Goal: Task Accomplishment & Management: Complete application form

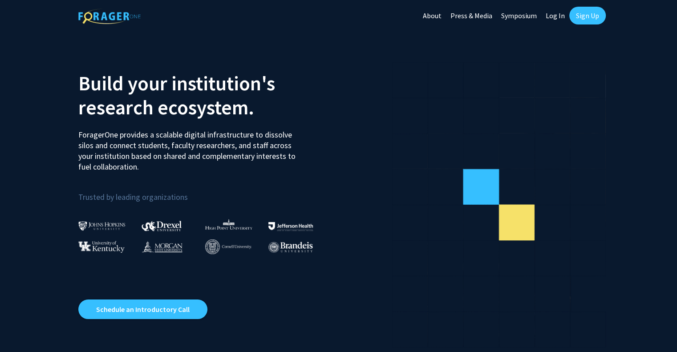
click at [584, 15] on link "Sign Up" at bounding box center [587, 16] width 36 height 18
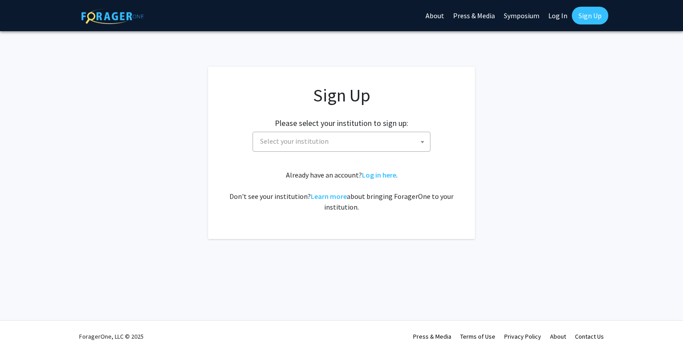
drag, startPoint x: 306, startPoint y: 131, endPoint x: 310, endPoint y: 135, distance: 5.4
click at [310, 135] on div "Please select your institution to sign up: [GEOGRAPHIC_DATA] [GEOGRAPHIC_DATA] …" at bounding box center [341, 130] width 245 height 42
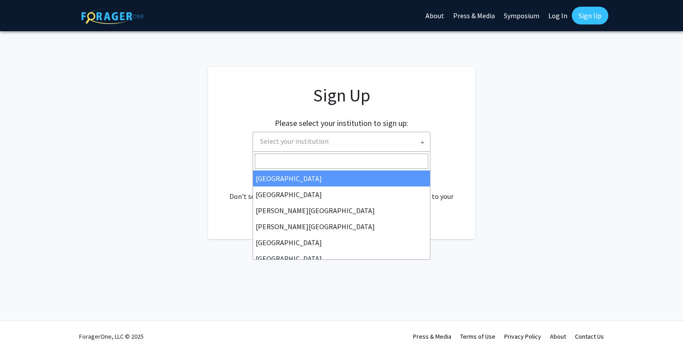
click at [310, 135] on span "Select your institution" at bounding box center [343, 141] width 173 height 18
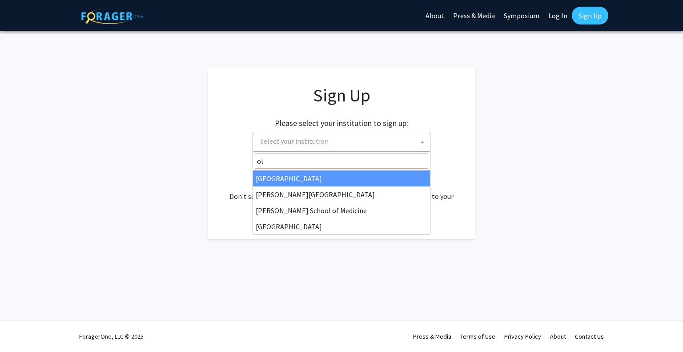
type input "o"
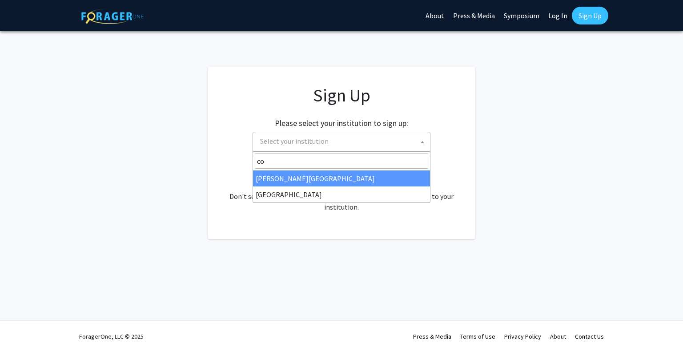
type input "c"
type input "M"
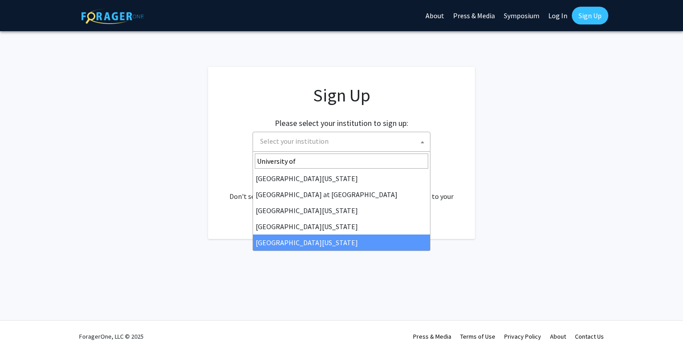
type input "University of"
select select "33"
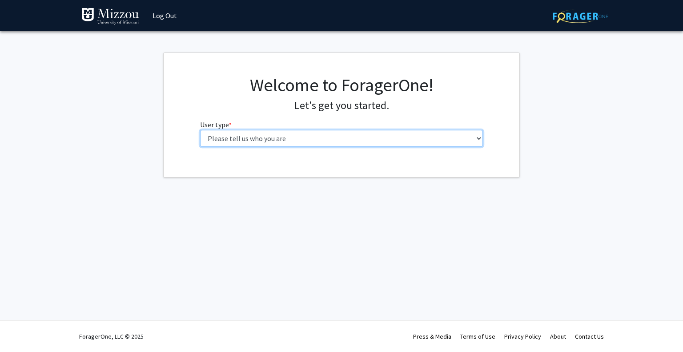
click at [381, 135] on select "Please tell us who you are Undergraduate Student Master's Student Doctoral Cand…" at bounding box center [341, 138] width 283 height 17
select select "1: undergrad"
click at [200, 130] on select "Please tell us who you are Undergraduate Student Master's Student Doctoral Cand…" at bounding box center [341, 138] width 283 height 17
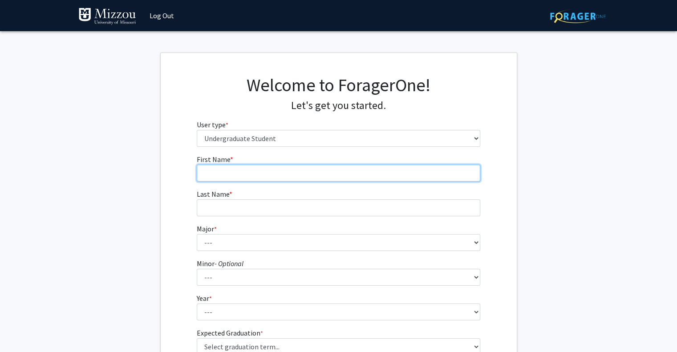
click at [376, 174] on input "First Name * required" at bounding box center [338, 173] width 283 height 17
type input "Rayan"
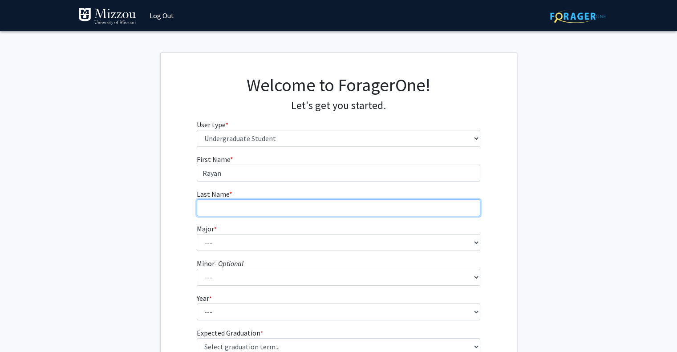
click at [288, 205] on input "Last Name * required" at bounding box center [338, 207] width 283 height 17
type input "Frigui"
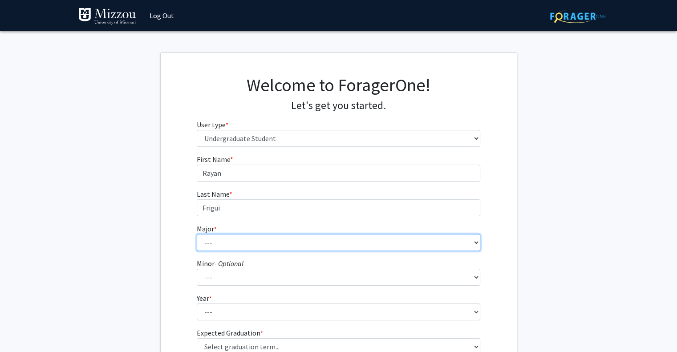
click at [325, 246] on select "--- Agribusiness Management Agricultural Education Agricultural Education: Comm…" at bounding box center [338, 242] width 283 height 17
select select "30: 2529"
click at [197, 234] on select "--- Agribusiness Management Agricultural Education Agricultural Education: Comm…" at bounding box center [338, 242] width 283 height 17
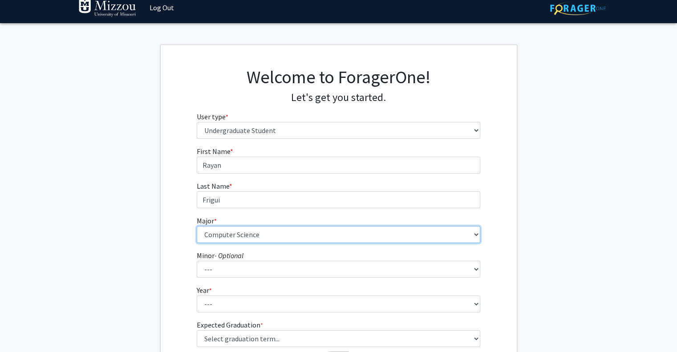
scroll to position [36, 0]
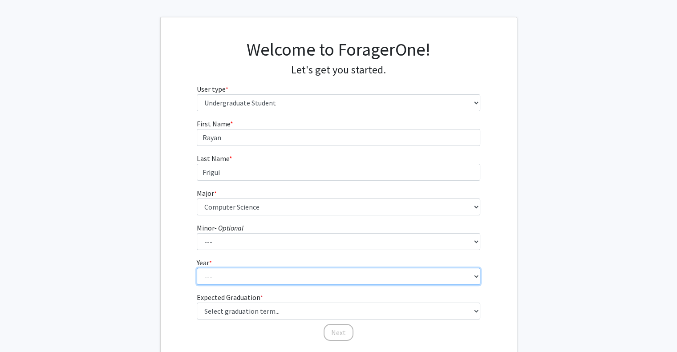
click at [355, 280] on select "--- First-year Sophomore Junior Senior Postbaccalaureate Certificate" at bounding box center [338, 276] width 283 height 17
click at [197, 268] on select "--- First-year Sophomore Junior Senior Postbaccalaureate Certificate" at bounding box center [338, 276] width 283 height 17
click at [280, 273] on select "--- First-year Sophomore Junior Senior Postbaccalaureate Certificate" at bounding box center [338, 276] width 283 height 17
select select "1: first-year"
click at [197, 268] on select "--- First-year Sophomore Junior Senior Postbaccalaureate Certificate" at bounding box center [338, 276] width 283 height 17
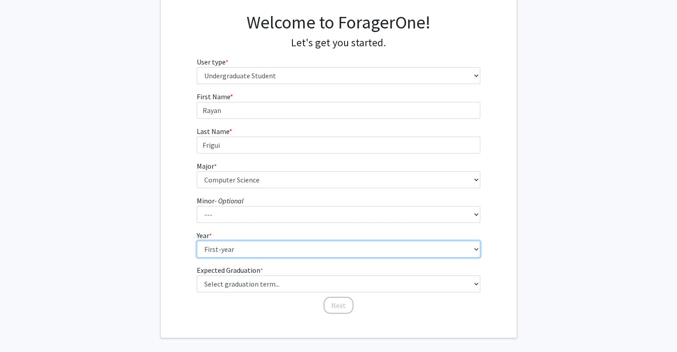
scroll to position [65, 0]
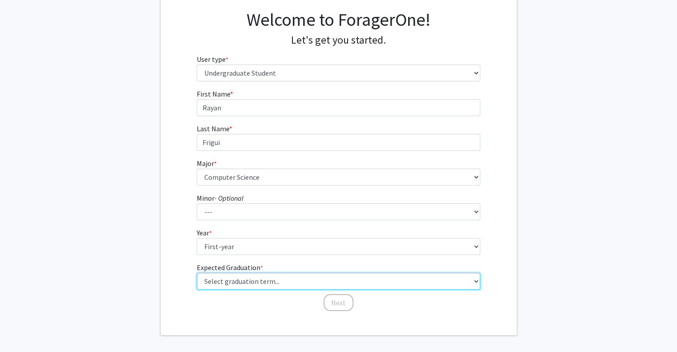
click at [378, 282] on select "Select graduation term... Spring 2025 Summer 2025 Fall 2025 Winter 2025 Spring …" at bounding box center [338, 281] width 283 height 17
select select "17: spring_2029"
click at [197, 273] on select "Select graduation term... Spring 2025 Summer 2025 Fall 2025 Winter 2025 Spring …" at bounding box center [338, 281] width 283 height 17
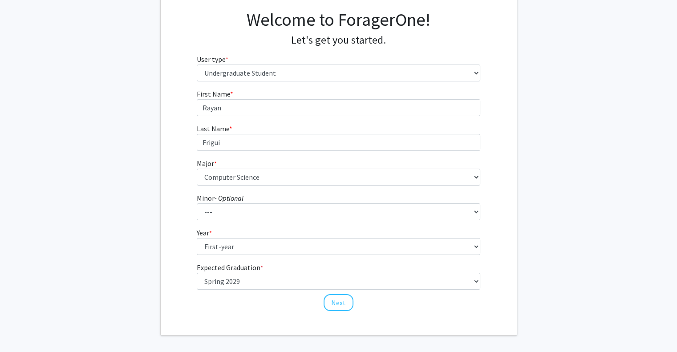
click at [399, 312] on div "Welcome to ForagerOne! Let's get you started. User type * required Please tell …" at bounding box center [339, 161] width 356 height 347
click at [344, 306] on button "Next" at bounding box center [338, 302] width 30 height 17
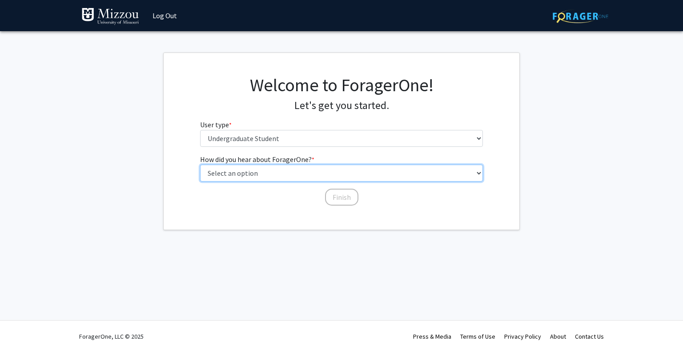
click at [365, 174] on select "Select an option Peer/student recommendation Faculty/staff recommendation Unive…" at bounding box center [341, 173] width 283 height 17
select select "3: university_website"
click at [200, 165] on select "Select an option Peer/student recommendation Faculty/staff recommendation Unive…" at bounding box center [341, 173] width 283 height 17
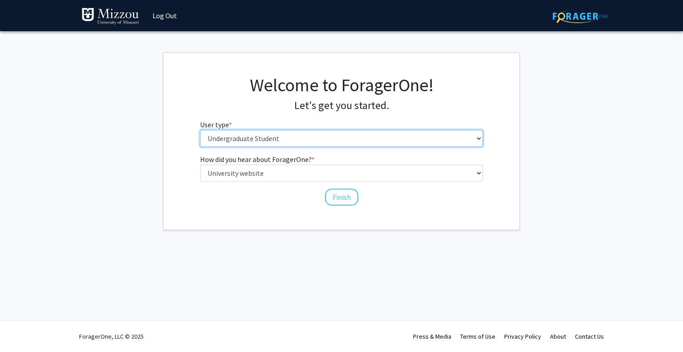
click at [380, 140] on select "Please tell us who you are Undergraduate Student Master's Student Doctoral Cand…" at bounding box center [341, 138] width 283 height 17
click at [200, 130] on select "Please tell us who you are Undergraduate Student Master's Student Doctoral Cand…" at bounding box center [341, 138] width 283 height 17
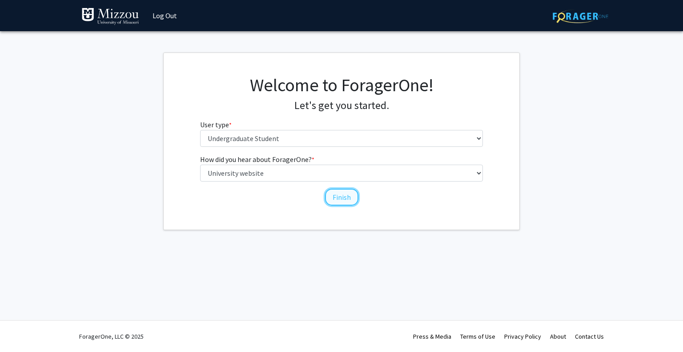
click at [342, 203] on button "Finish" at bounding box center [341, 197] width 33 height 17
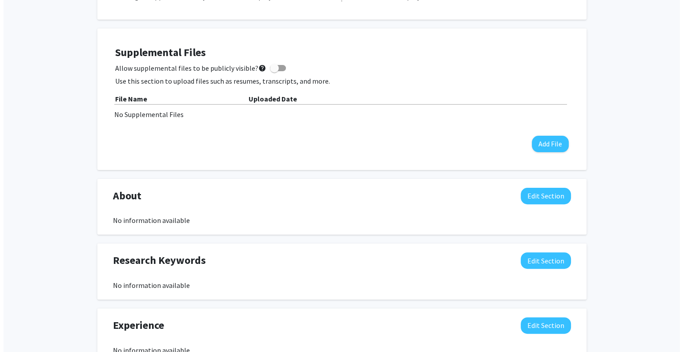
scroll to position [221, 0]
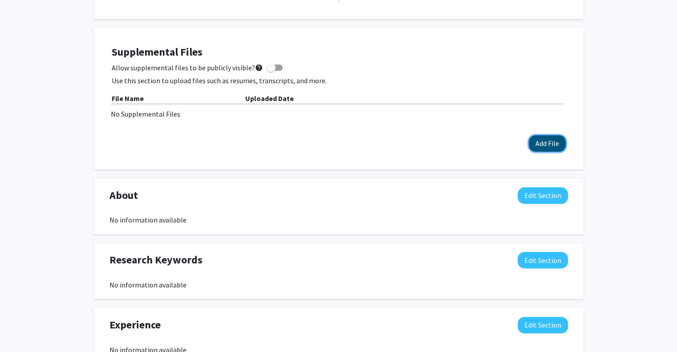
click at [546, 142] on button "Add File" at bounding box center [546, 143] width 37 height 16
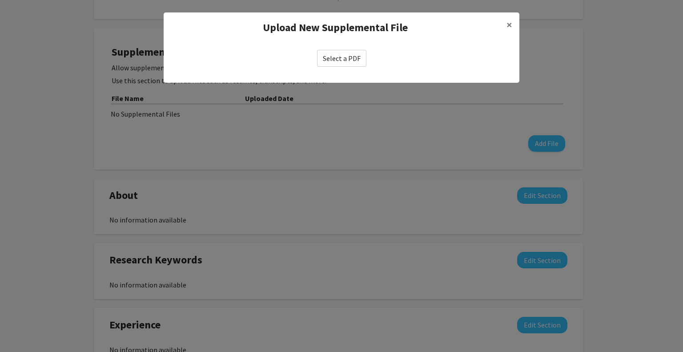
click at [345, 59] on label "Select a PDF" at bounding box center [341, 58] width 49 height 17
click at [0, 0] on input "Select a PDF" at bounding box center [0, 0] width 0 height 0
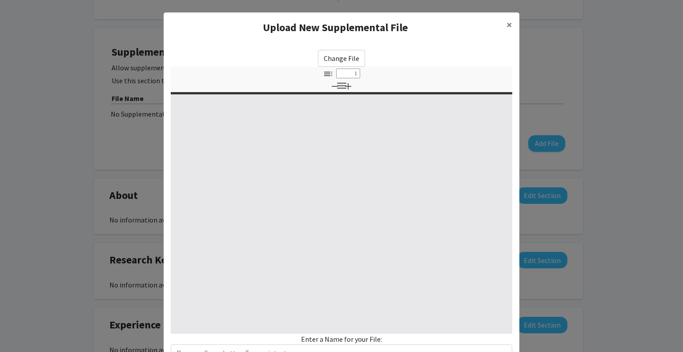
select select "custom"
type input "0"
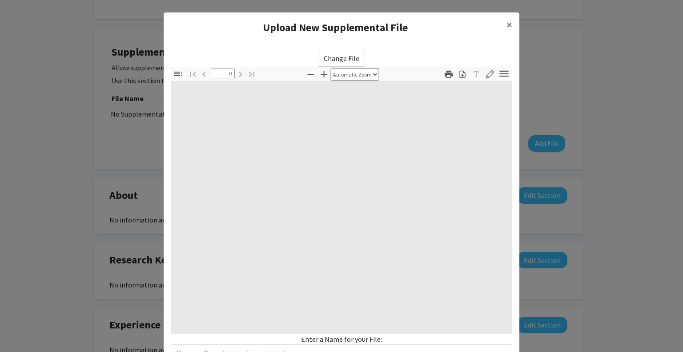
select select "custom"
type input "1"
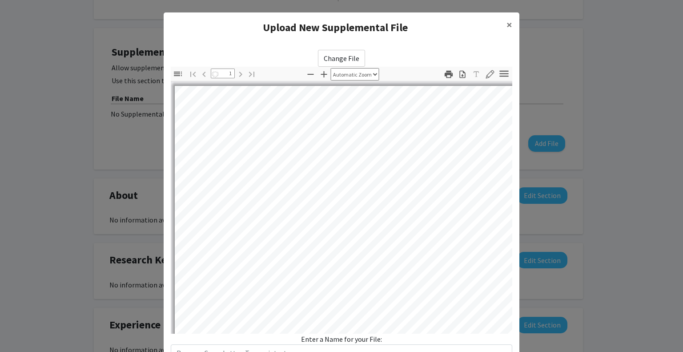
select select "auto"
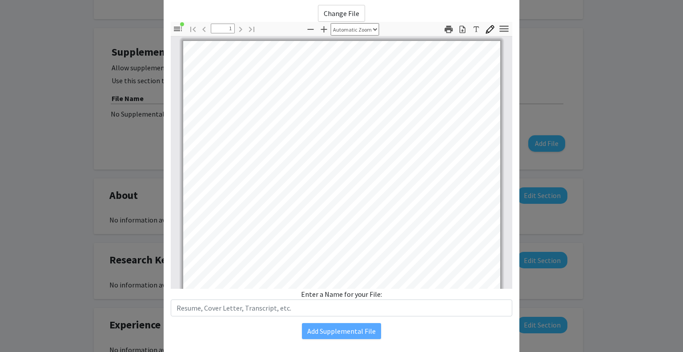
scroll to position [69, 0]
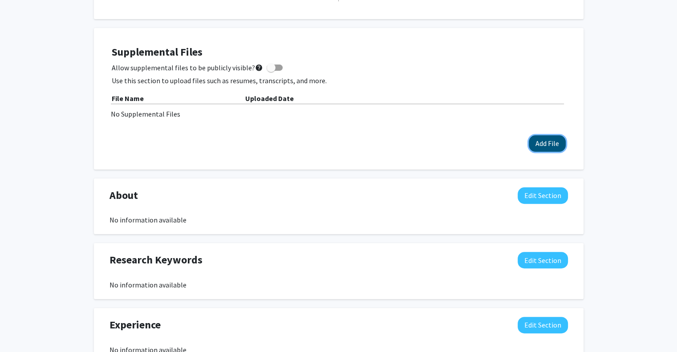
click at [543, 143] on button "Add File" at bounding box center [546, 143] width 37 height 16
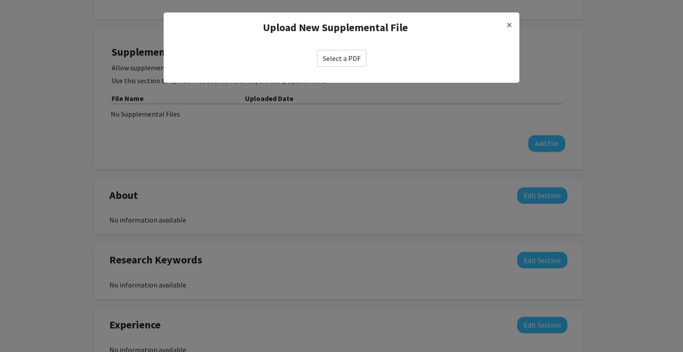
click at [345, 64] on label "Select a PDF" at bounding box center [341, 58] width 49 height 17
click at [0, 0] on input "Select a PDF" at bounding box center [0, 0] width 0 height 0
select select "custom"
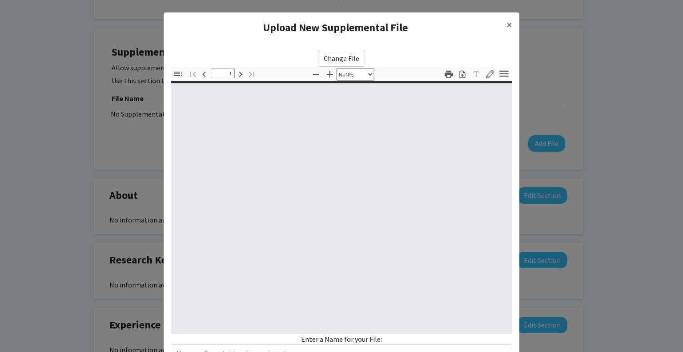
type input "0"
select select "custom"
type input "1"
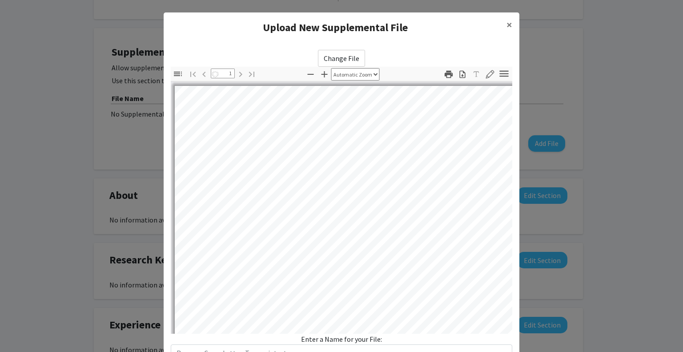
select select "auto"
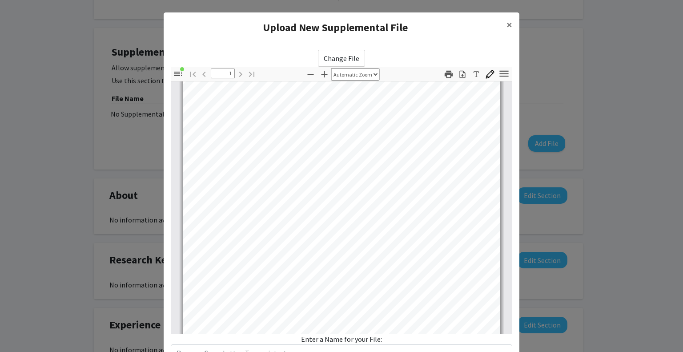
scroll to position [166, 0]
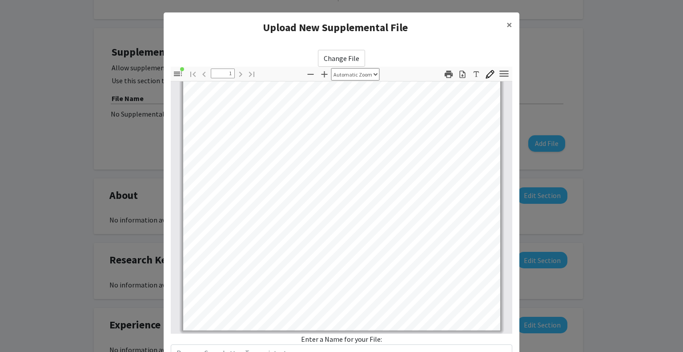
click at [339, 343] on div "Enter a Name for your File:" at bounding box center [342, 348] width 342 height 28
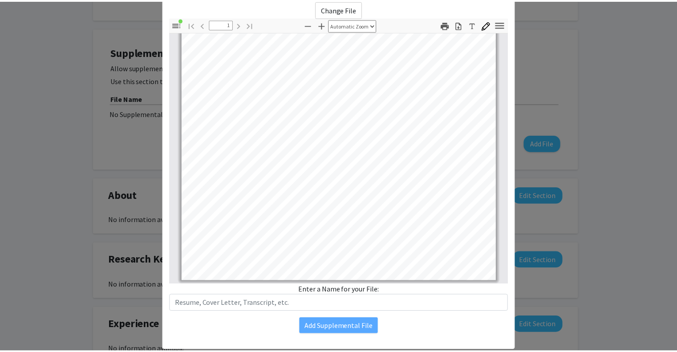
scroll to position [69, 0]
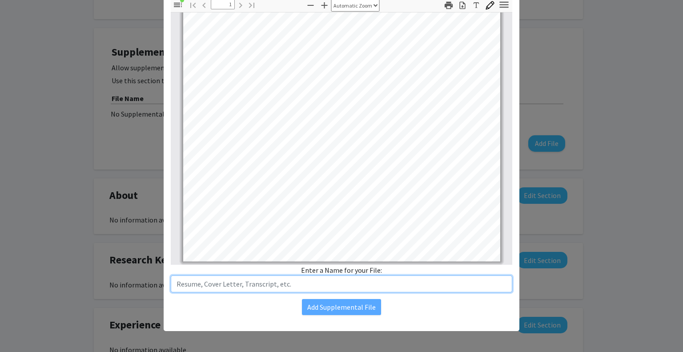
click at [321, 278] on input "text" at bounding box center [342, 283] width 342 height 17
type input "Resume"
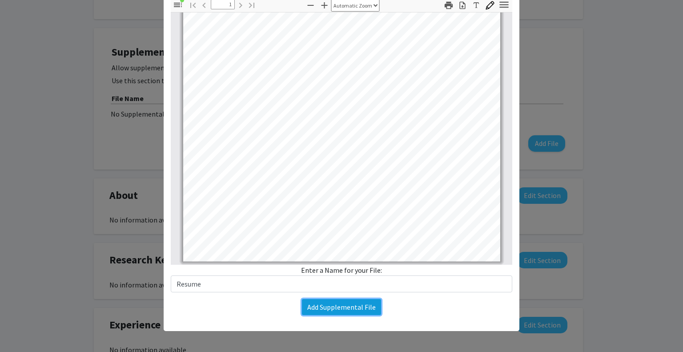
click at [341, 303] on button "Add Supplemental File" at bounding box center [341, 307] width 79 height 16
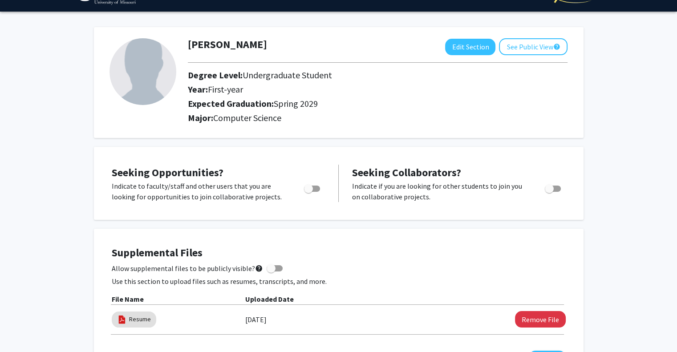
scroll to position [20, 0]
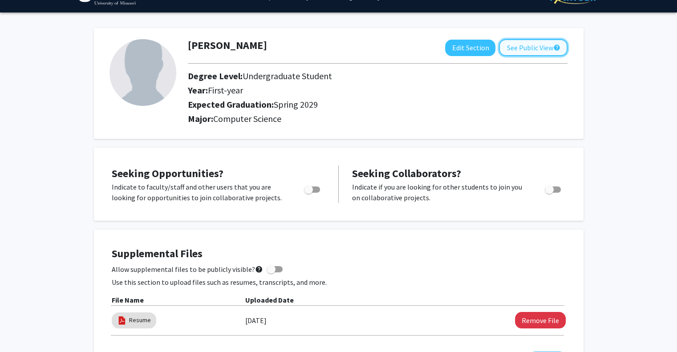
click at [516, 51] on button "See Public View help" at bounding box center [533, 47] width 69 height 17
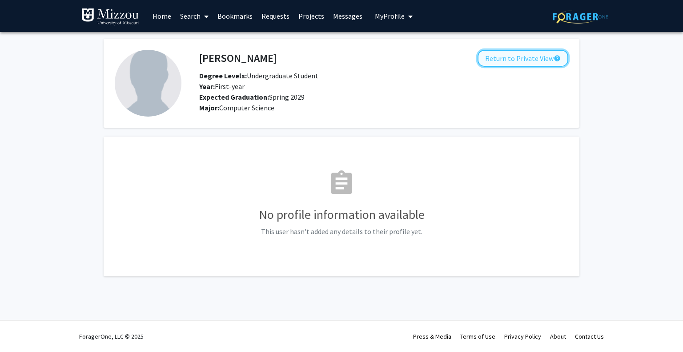
click at [522, 57] on button "Return to Private View help" at bounding box center [523, 58] width 91 height 17
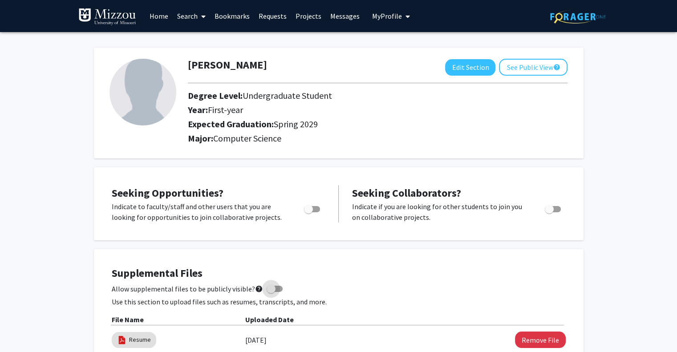
click at [267, 289] on span at bounding box center [270, 288] width 9 height 9
click at [270, 292] on input "Allow supplemental files to be publicly visible? help" at bounding box center [270, 292] width 0 height 0
checkbox input "true"
click at [515, 62] on button "See Public View help" at bounding box center [533, 67] width 69 height 17
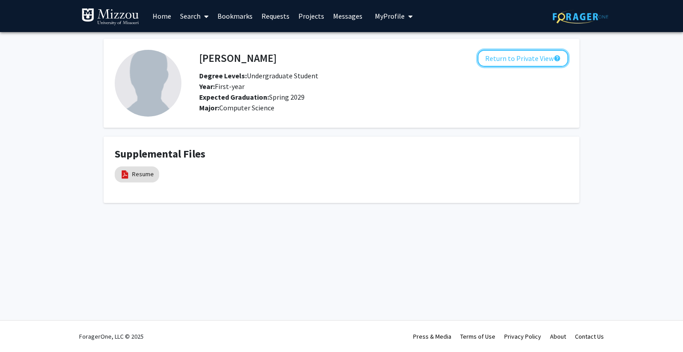
click at [515, 62] on button "Return to Private View help" at bounding box center [523, 58] width 91 height 17
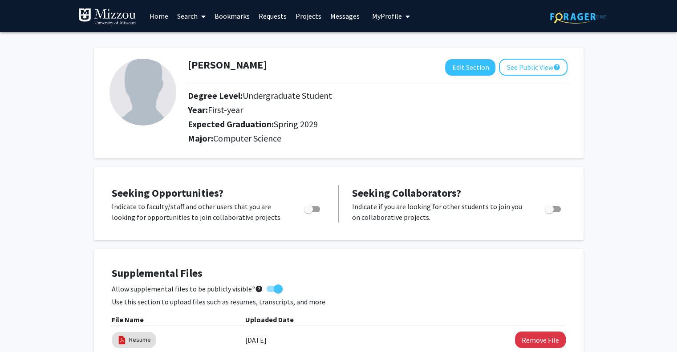
click at [159, 19] on link "Home" at bounding box center [159, 15] width 28 height 31
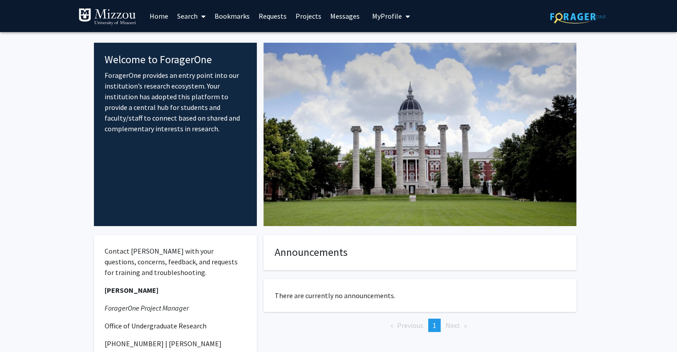
click at [193, 7] on link "Search" at bounding box center [191, 15] width 37 height 31
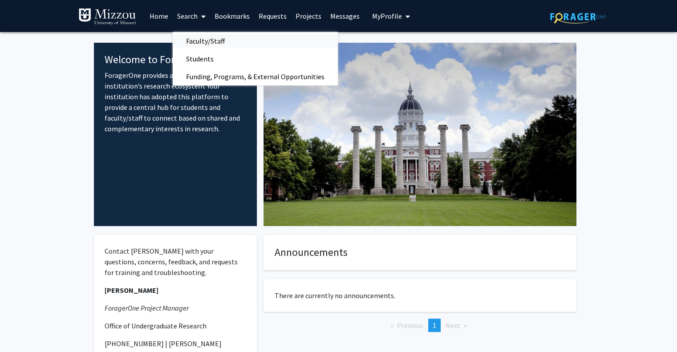
click at [233, 43] on span "Faculty/Staff" at bounding box center [205, 41] width 65 height 18
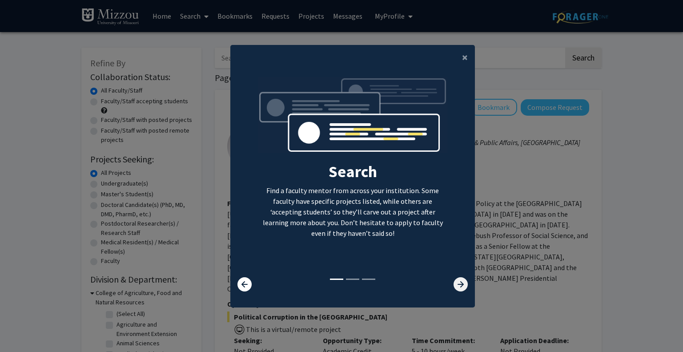
click at [454, 278] on icon at bounding box center [461, 284] width 14 height 14
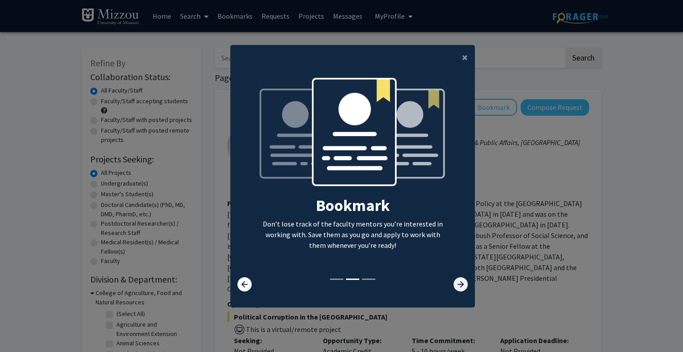
click at [454, 278] on icon at bounding box center [461, 284] width 14 height 14
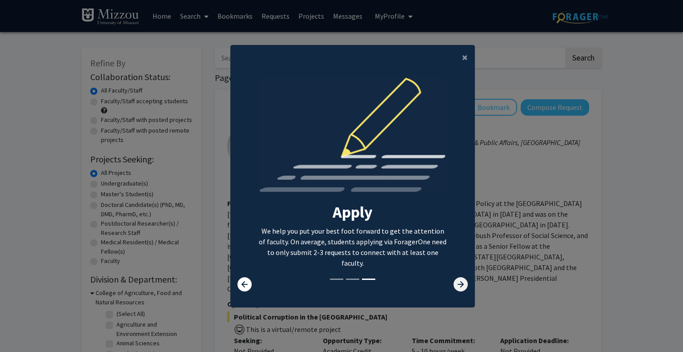
click at [454, 278] on icon at bounding box center [461, 284] width 14 height 14
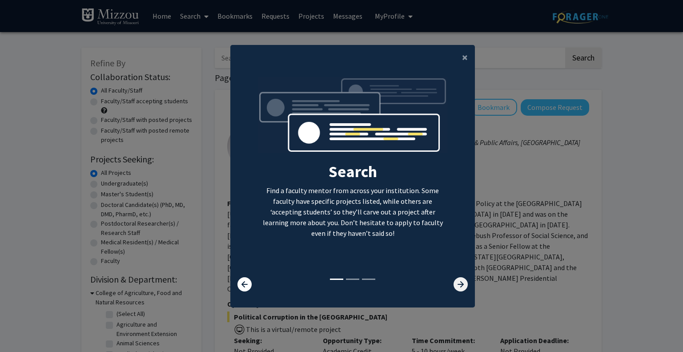
click at [454, 278] on icon at bounding box center [461, 284] width 14 height 14
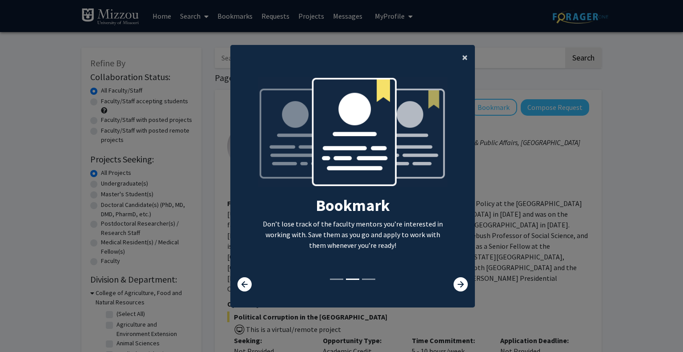
click at [463, 61] on span "×" at bounding box center [465, 57] width 6 height 14
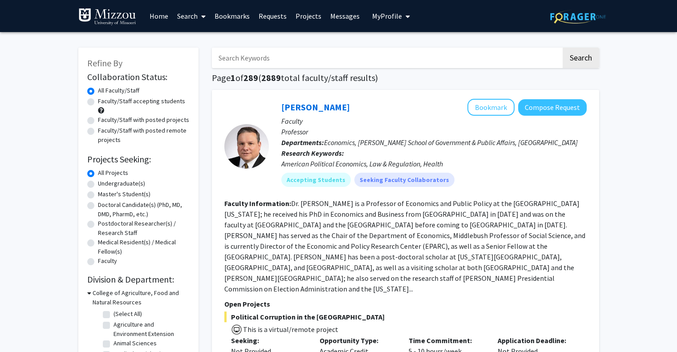
click at [378, 58] on input "Search Keywords" at bounding box center [386, 58] width 349 height 20
type input "Computer science"
click at [591, 60] on button "Search" at bounding box center [580, 58] width 36 height 20
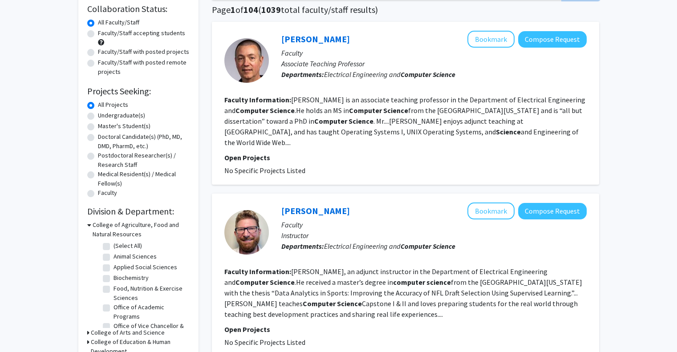
scroll to position [52, 0]
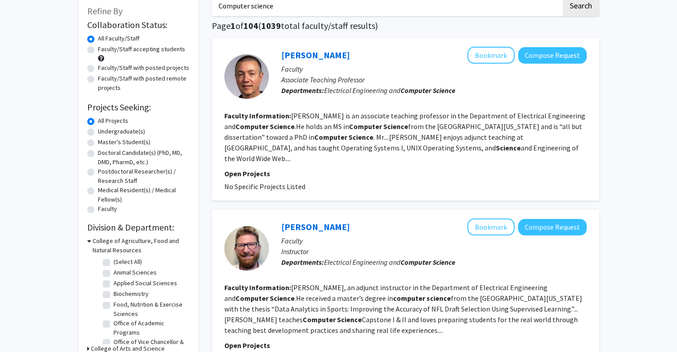
click at [98, 131] on label "Undergraduate(s)" at bounding box center [121, 131] width 47 height 9
click at [98, 131] on input "Undergraduate(s)" at bounding box center [101, 130] width 6 height 6
radio input "true"
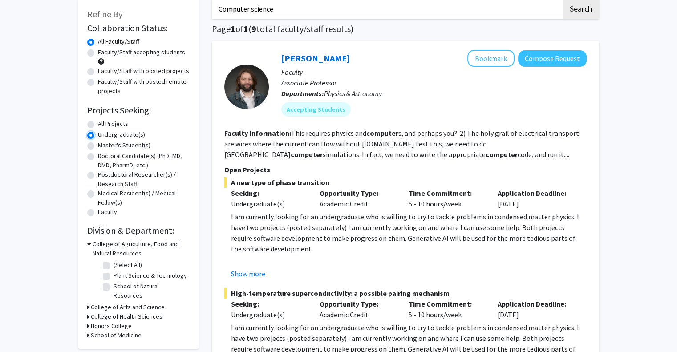
scroll to position [53, 0]
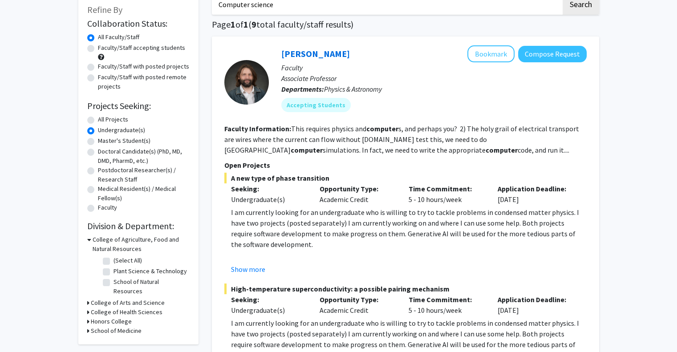
click at [93, 238] on h3 "College of Agriculture, Food and Natural Resources" at bounding box center [141, 244] width 97 height 19
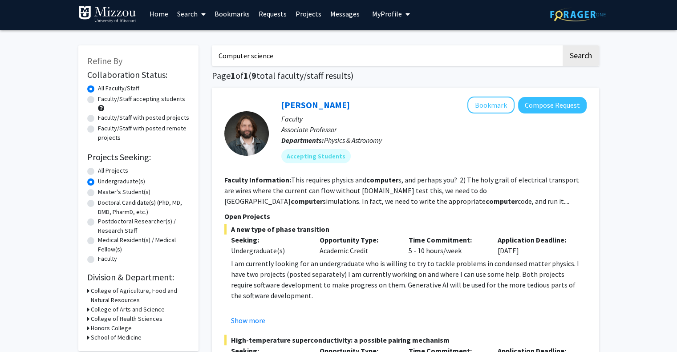
scroll to position [2, 0]
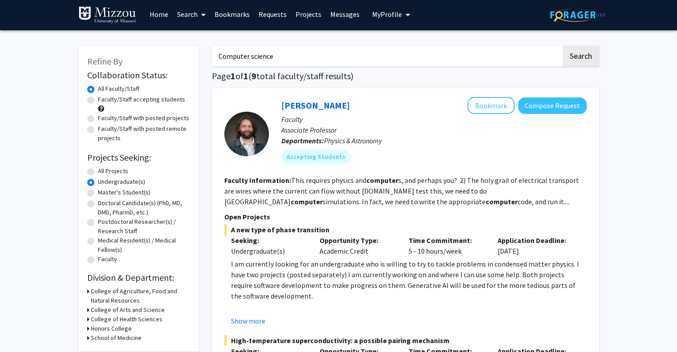
click at [89, 96] on div "Faculty/Staff accepting students" at bounding box center [138, 104] width 102 height 19
click at [98, 101] on label "Faculty/Staff accepting students" at bounding box center [141, 99] width 87 height 9
click at [98, 101] on input "Faculty/Staff accepting students" at bounding box center [101, 98] width 6 height 6
radio input "true"
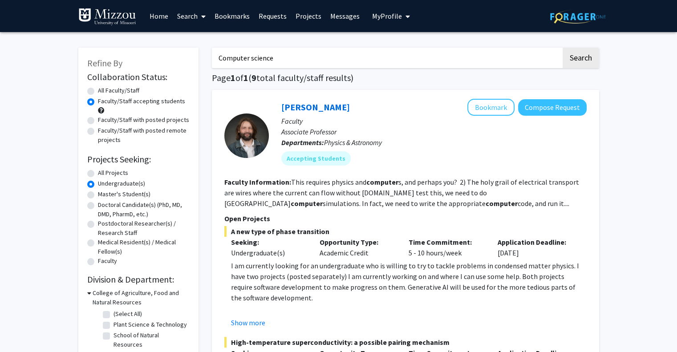
click at [98, 183] on label "Undergraduate(s)" at bounding box center [121, 183] width 47 height 9
click at [98, 183] on input "Undergraduate(s)" at bounding box center [101, 182] width 6 height 6
